Goal: Task Accomplishment & Management: Complete application form

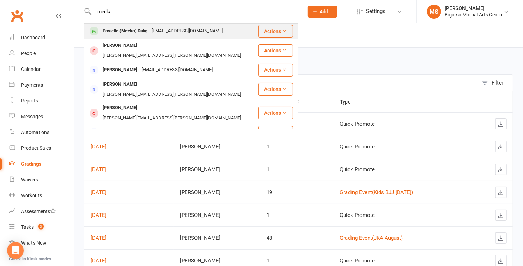
type input "meeka"
click at [118, 32] on div "Pavielle (Meeka) Dulig" at bounding box center [125, 31] width 49 height 10
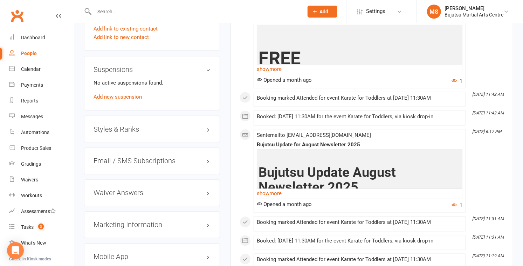
click at [128, 130] on h3 "Styles & Ranks" at bounding box center [152, 129] width 117 height 8
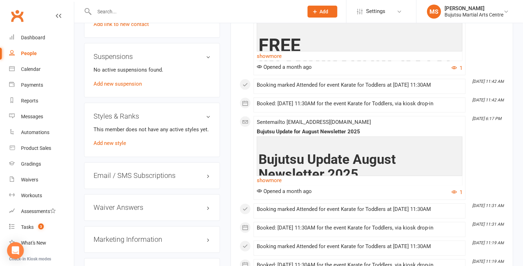
scroll to position [645, 0]
click at [114, 142] on link "Add new style" at bounding box center [110, 143] width 33 height 6
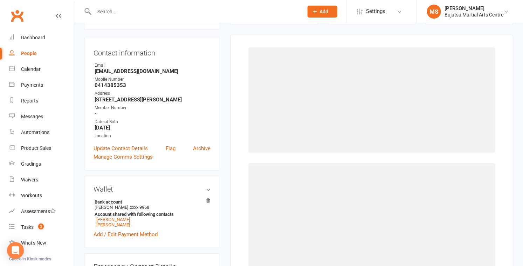
scroll to position [60, 0]
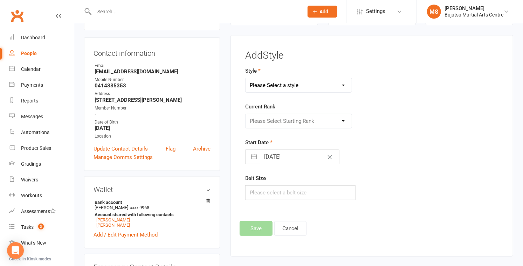
click at [280, 87] on select "Please Select a style BJJ Boxing [PERSON_NAME] JKA Jodo Karate for Toddlers Kid…" at bounding box center [299, 85] width 106 height 14
select select "209"
click at [246, 78] on select "Please Select a style BJJ Boxing [PERSON_NAME] JKA Jodo Karate for Toddlers Kid…" at bounding box center [299, 85] width 106 height 14
click at [285, 120] on select "Please Select Starting Rank White Yellow Green Blue Purple Brown" at bounding box center [299, 121] width 106 height 14
select select "1778"
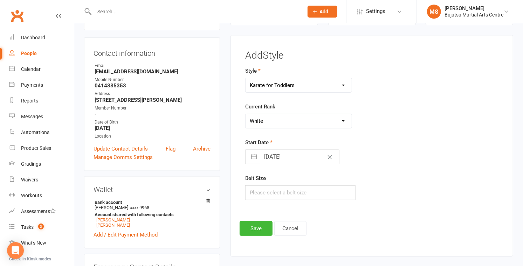
click at [246, 114] on select "Please Select Starting Rank White Yellow Green Blue Purple Brown" at bounding box center [299, 121] width 106 height 14
select select "7"
select select "2025"
select select "8"
select select "2025"
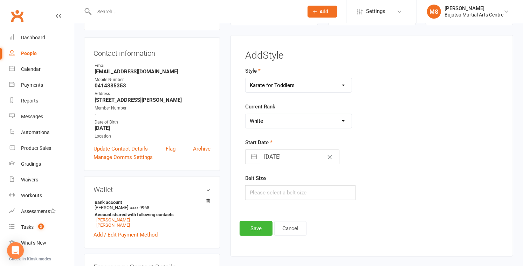
select select "9"
select select "2025"
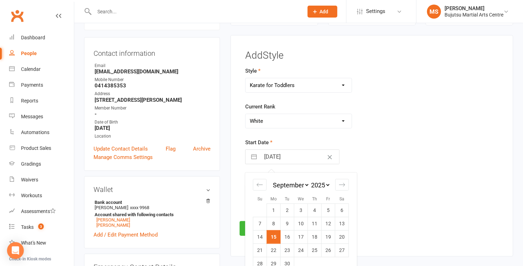
click at [285, 158] on input "[DATE]" at bounding box center [299, 157] width 79 height 14
click at [260, 179] on div "Move backward to switch to the previous month." at bounding box center [260, 185] width 14 height 12
click at [259, 179] on div "Move backward to switch to the previous month." at bounding box center [260, 185] width 14 height 12
select select "5"
select select "2025"
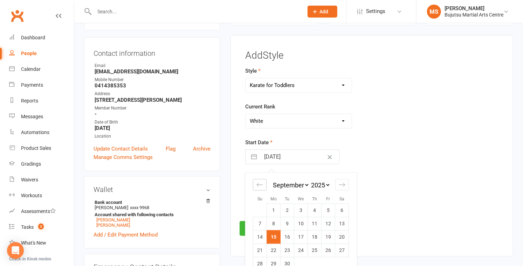
select select "6"
select select "2025"
click at [261, 185] on icon "Move backward to switch to the previous month." at bounding box center [259, 184] width 7 height 7
select select "3"
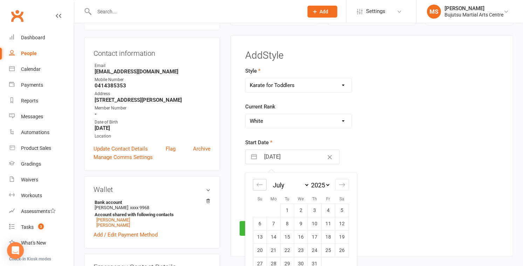
select select "2025"
select select "4"
select select "2025"
click at [261, 185] on icon "Move backward to switch to the previous month." at bounding box center [259, 184] width 7 height 7
select select "2"
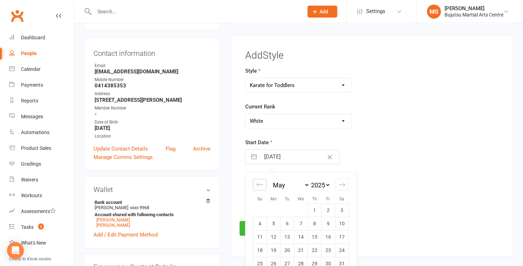
select select "2025"
click at [261, 185] on icon "Move backward to switch to the previous month." at bounding box center [259, 184] width 7 height 7
select select "1"
select select "2025"
click at [341, 208] on td "1" at bounding box center [342, 209] width 14 height 13
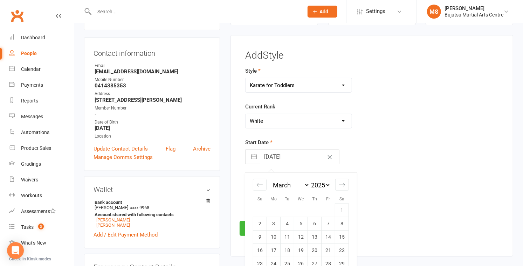
type input "[DATE]"
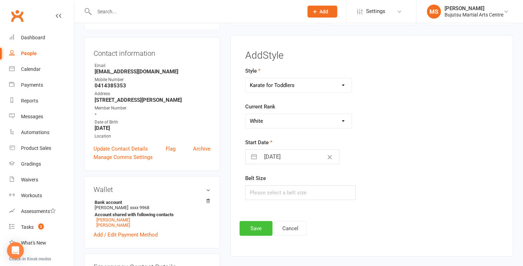
click at [257, 229] on button "Save" at bounding box center [256, 228] width 33 height 15
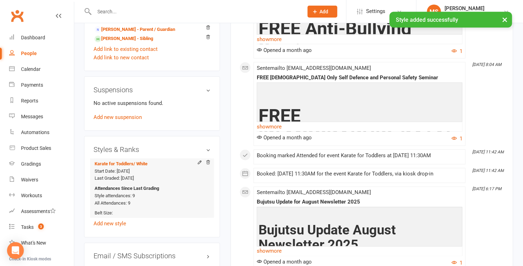
scroll to position [612, 0]
